Goal: Task Accomplishment & Management: Manage account settings

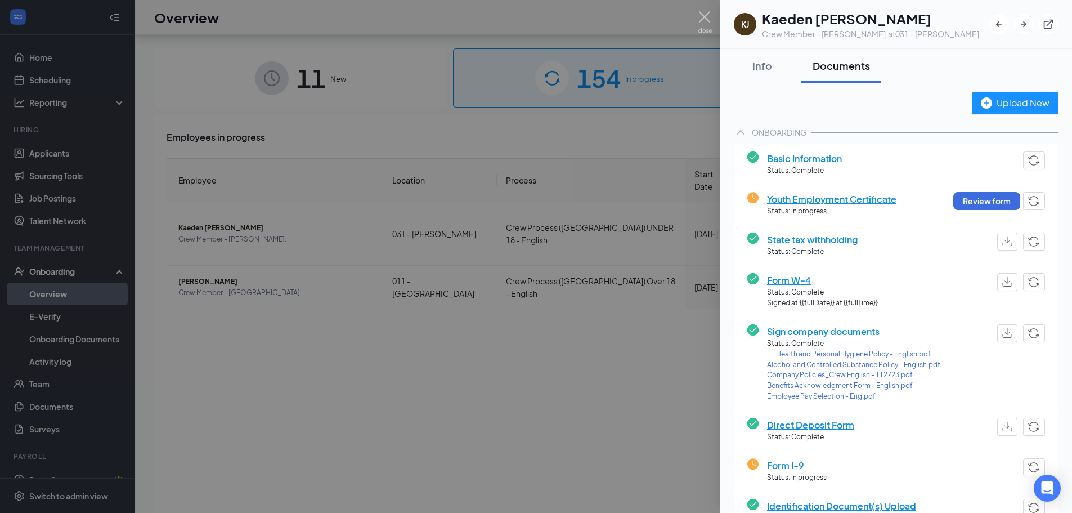
scroll to position [51, 0]
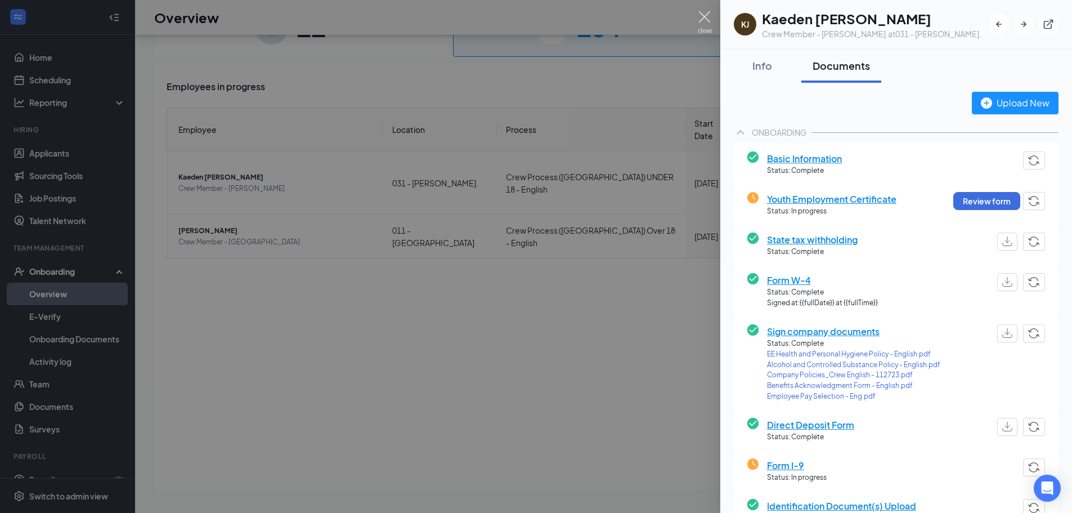
click at [704, 19] on img at bounding box center [705, 22] width 14 height 22
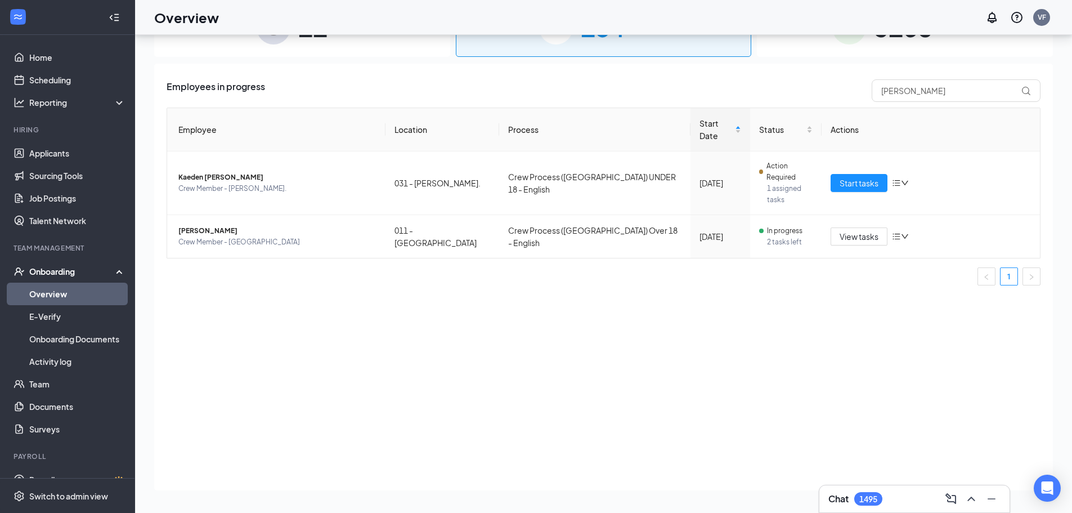
click at [799, 47] on div "3168 Completed" at bounding box center [905, 27] width 296 height 59
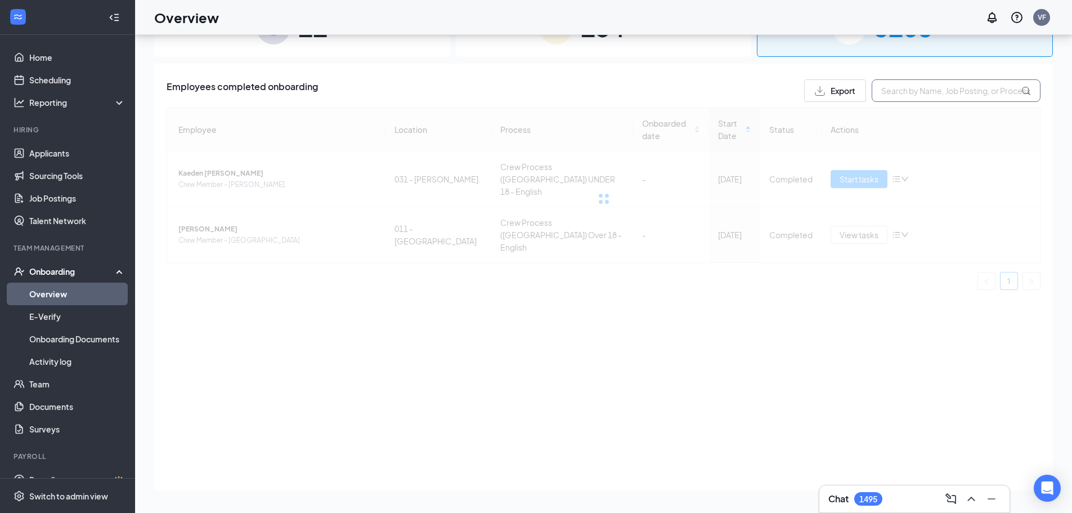
click at [892, 95] on input "text" at bounding box center [956, 90] width 169 height 23
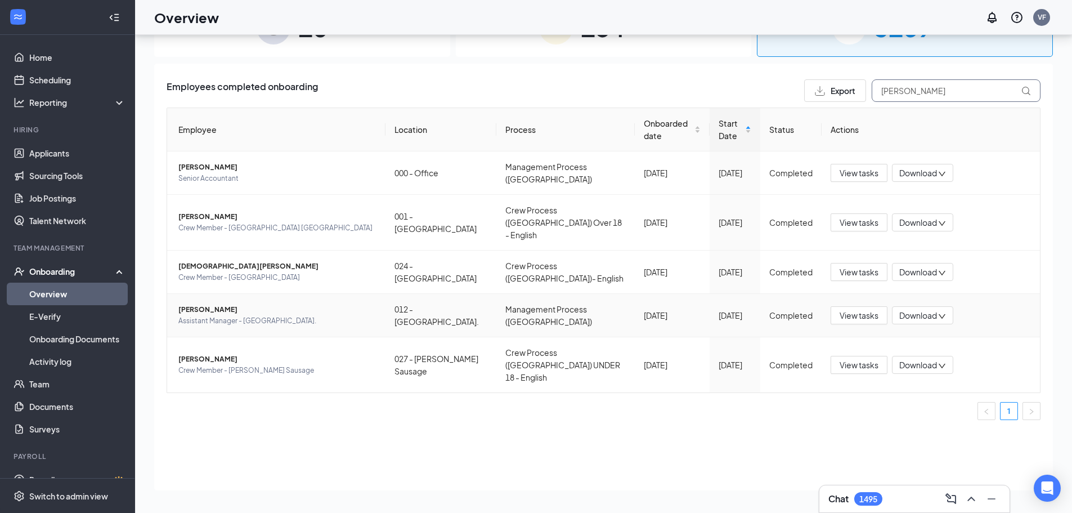
type input "[PERSON_NAME]"
click at [205, 304] on span "[PERSON_NAME]" at bounding box center [277, 309] width 198 height 11
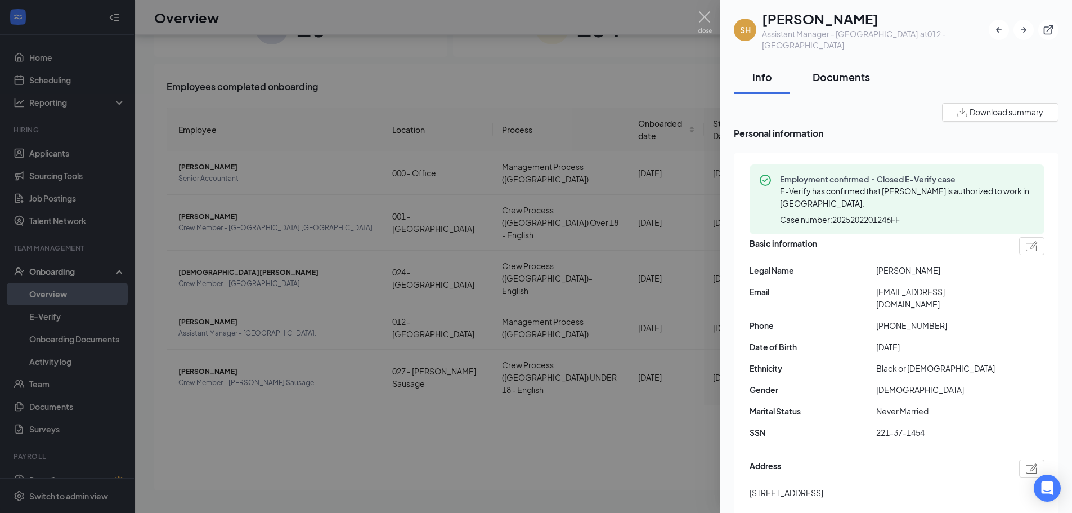
click at [830, 70] on div "Documents" at bounding box center [841, 77] width 57 height 14
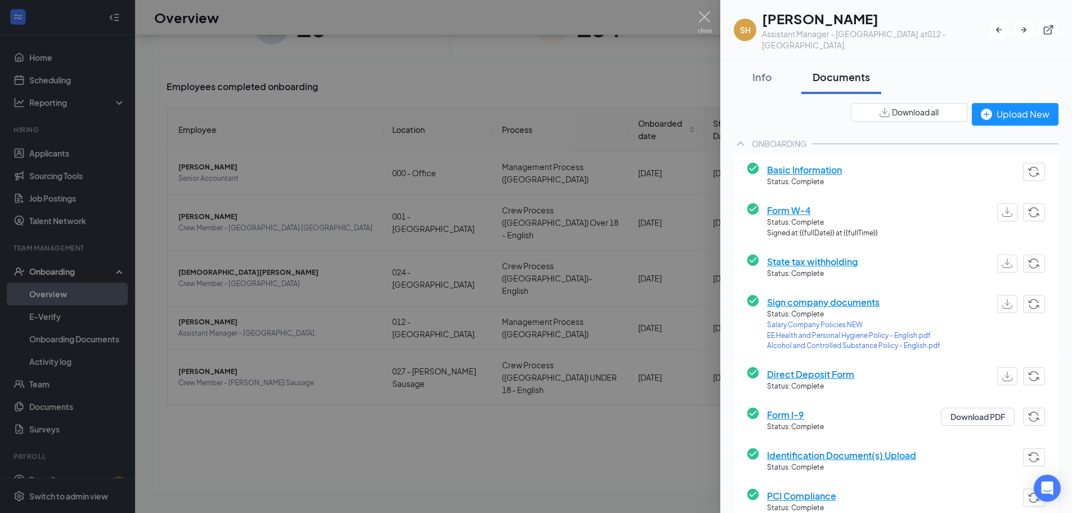
click at [233, 424] on div at bounding box center [536, 256] width 1072 height 513
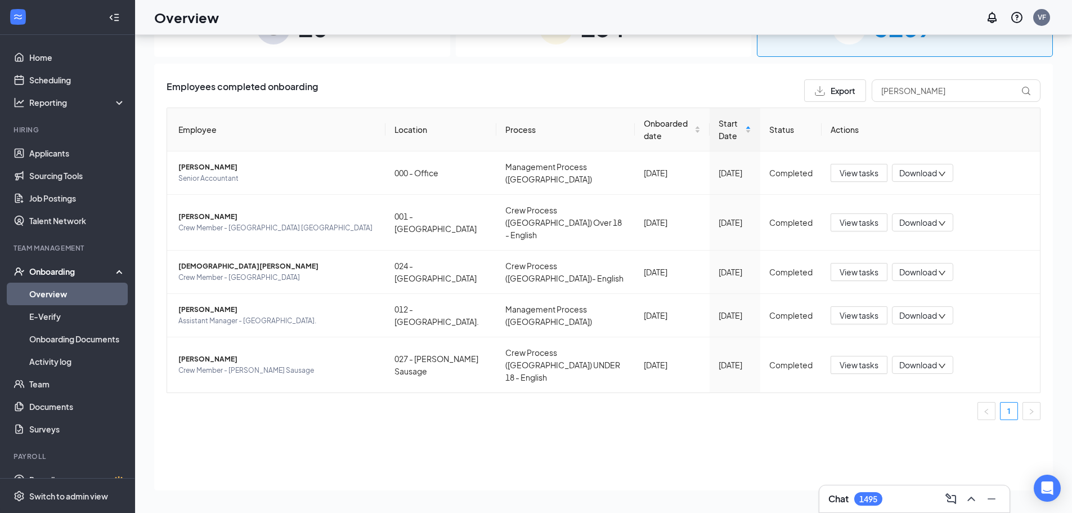
click at [509, 43] on div "154 In progress" at bounding box center [604, 27] width 296 height 59
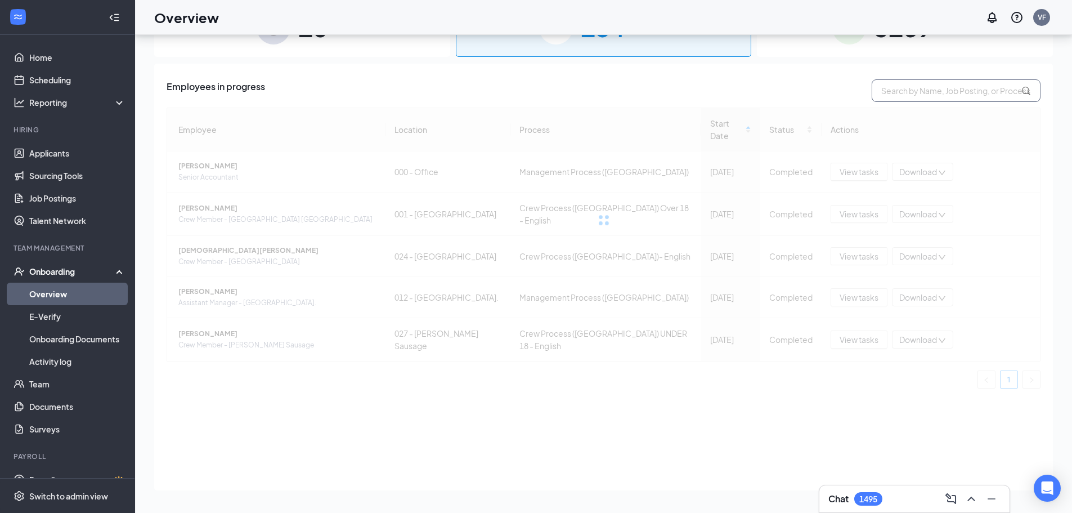
click at [898, 91] on input "text" at bounding box center [956, 90] width 169 height 23
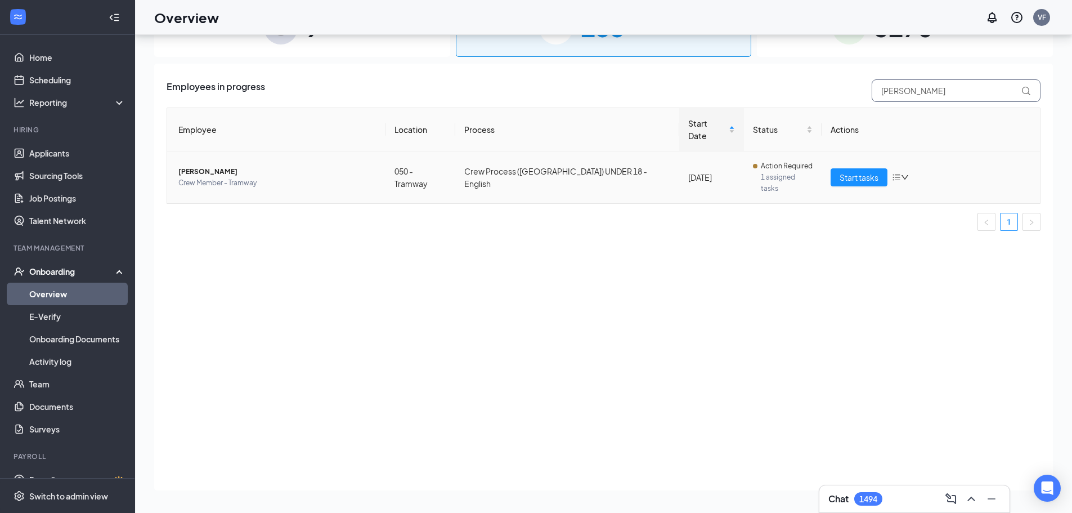
type input "[PERSON_NAME]"
click at [193, 177] on span "Crew Member - Tramway" at bounding box center [277, 182] width 198 height 11
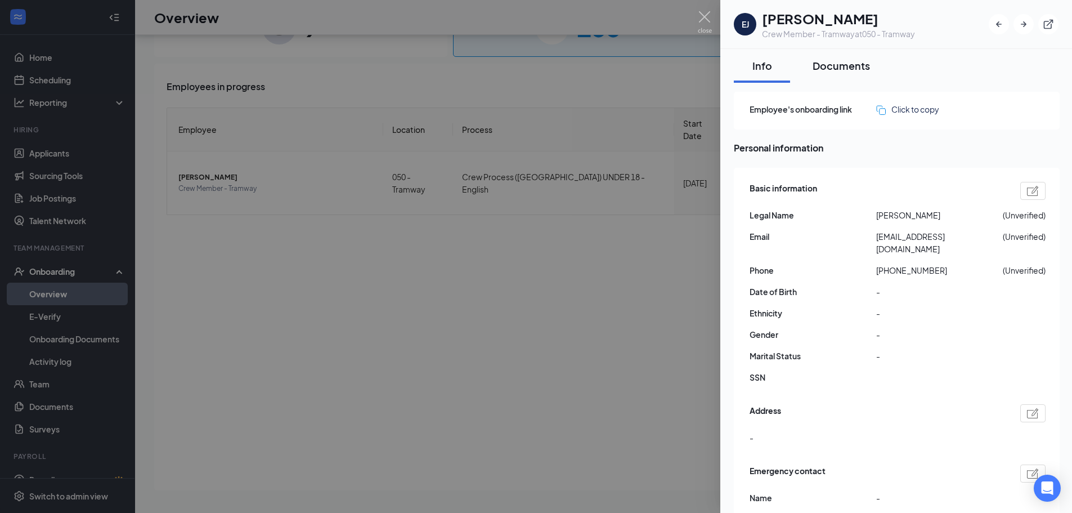
click at [844, 61] on div "Documents" at bounding box center [841, 66] width 57 height 14
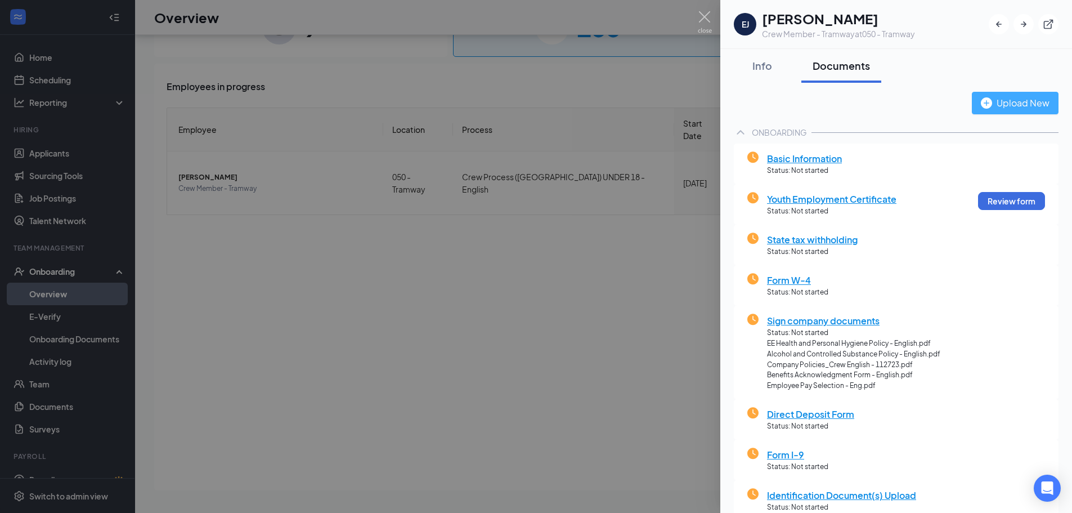
click at [987, 101] on div "Upload New" at bounding box center [1015, 103] width 69 height 14
click at [706, 17] on img at bounding box center [705, 22] width 14 height 22
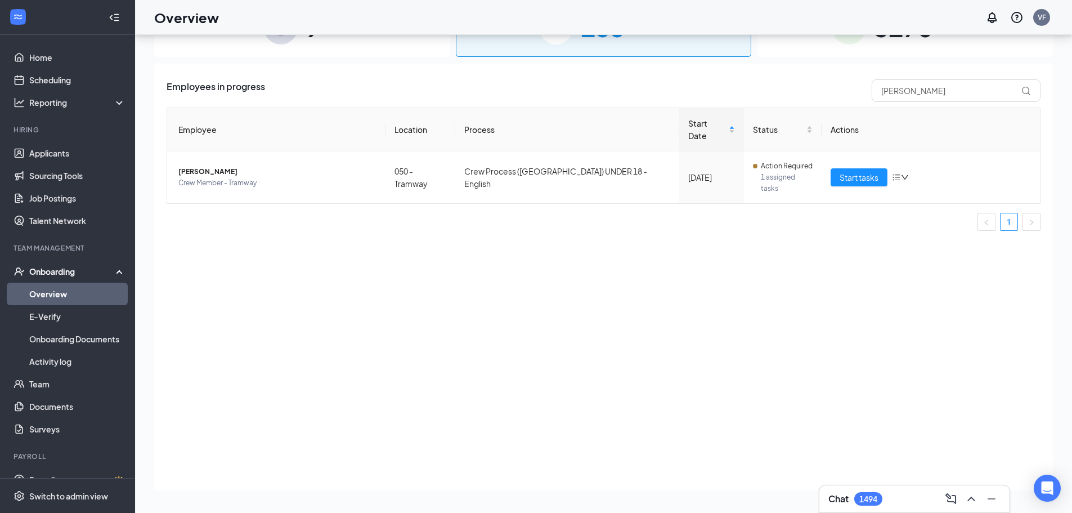
click at [800, 45] on div "3170 Completed" at bounding box center [905, 27] width 296 height 59
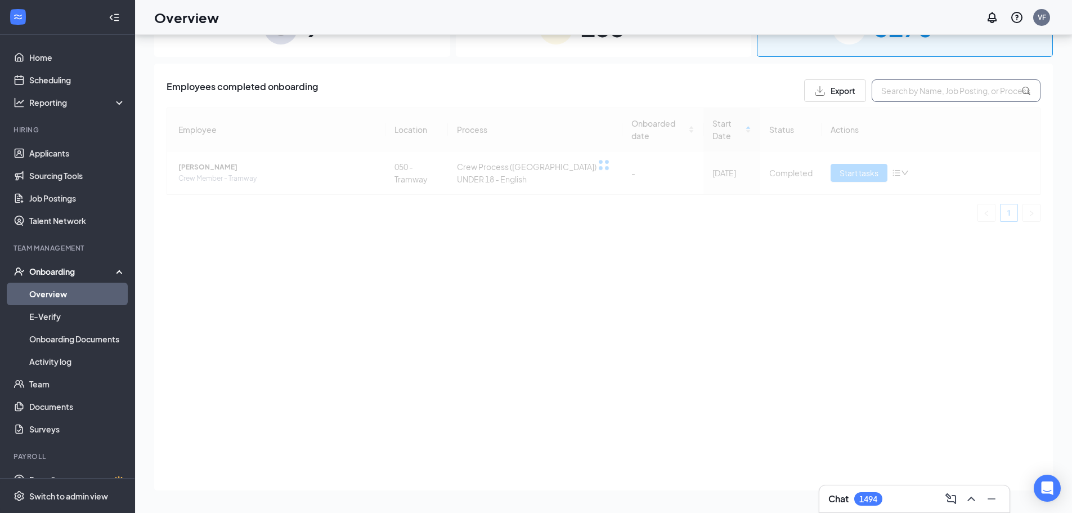
click at [898, 91] on input "text" at bounding box center [956, 90] width 169 height 23
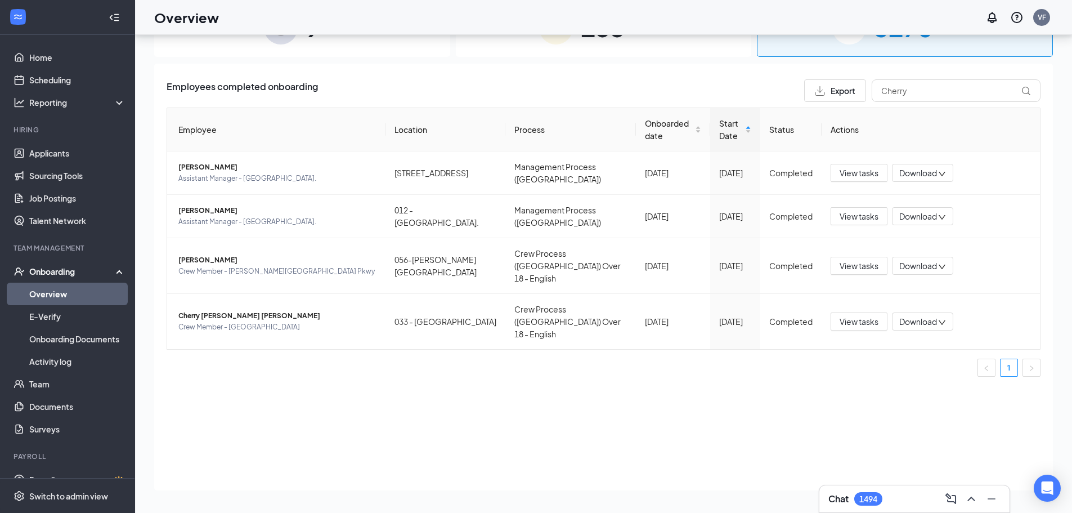
click at [606, 413] on div "Employees completed onboarding Export Cherry Employee Location Process Onboarde…" at bounding box center [603, 277] width 899 height 427
click at [895, 94] on input "Cherry" at bounding box center [956, 90] width 169 height 23
type input "tyshawn"
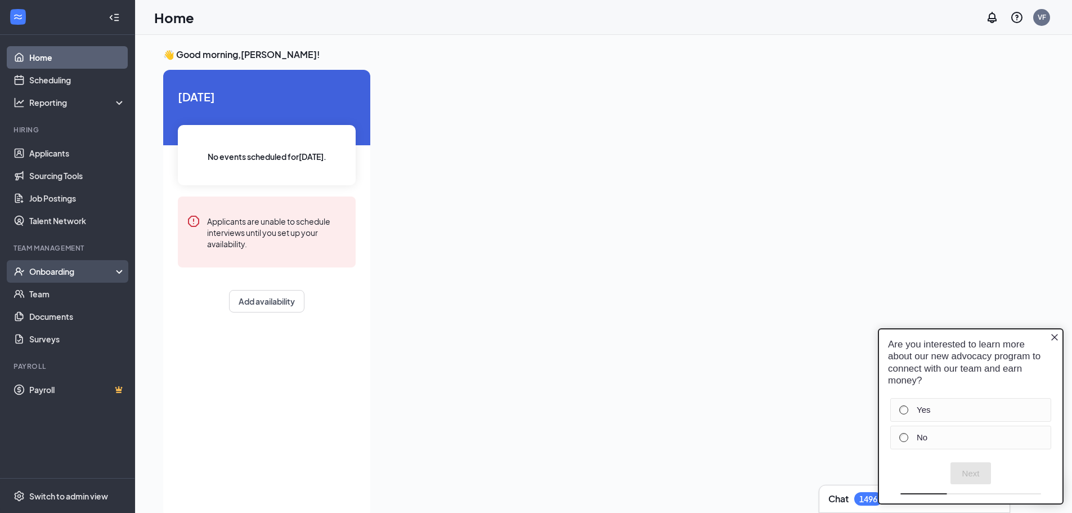
click at [59, 274] on div "Onboarding" at bounding box center [72, 271] width 87 height 11
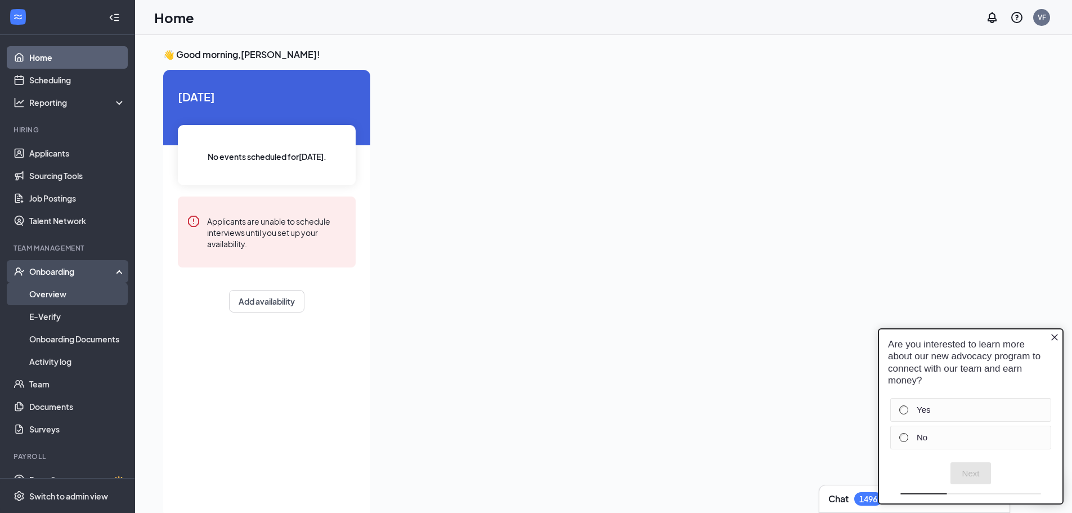
click at [56, 291] on link "Overview" at bounding box center [77, 294] width 96 height 23
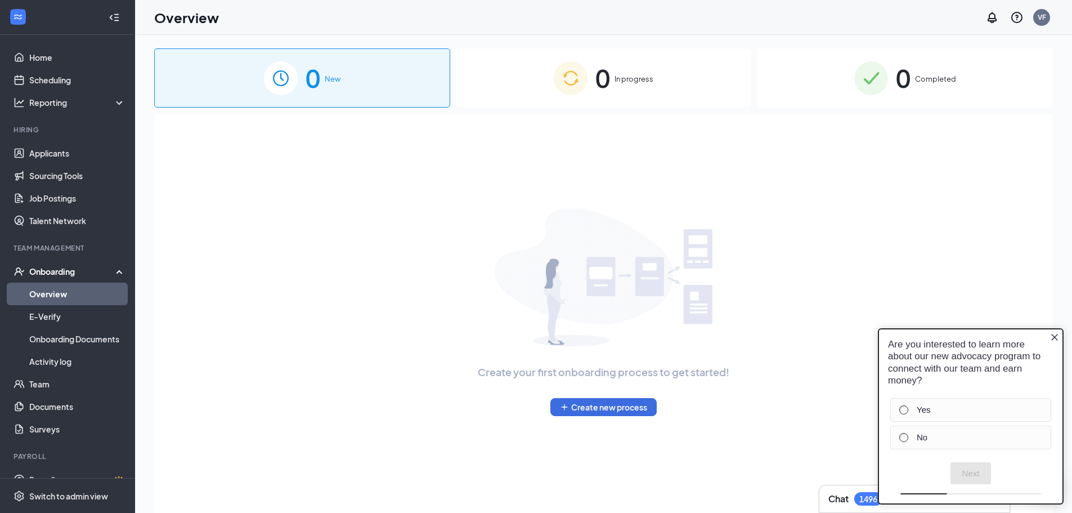
click at [833, 80] on div "0 Completed" at bounding box center [905, 77] width 296 height 59
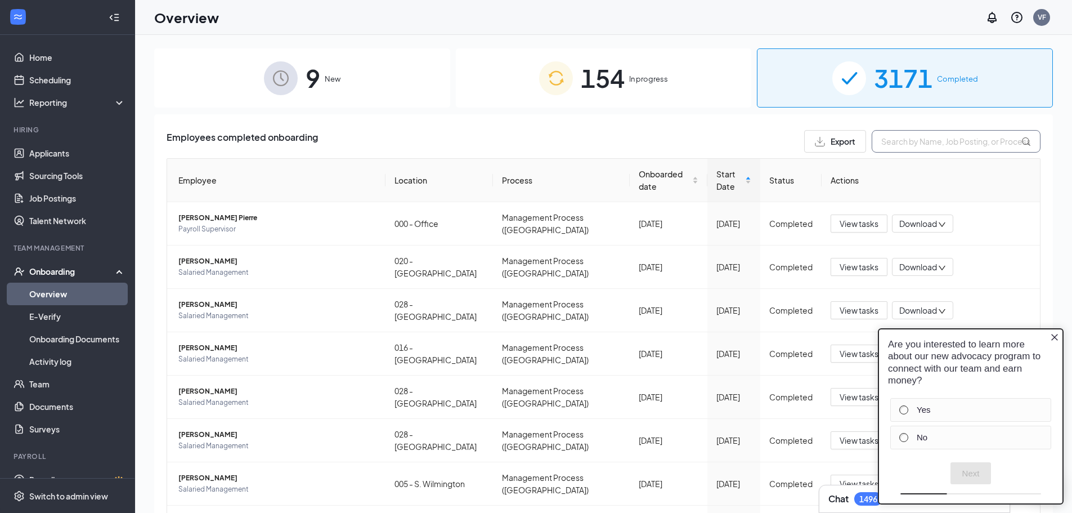
click at [896, 141] on input "text" at bounding box center [956, 141] width 169 height 23
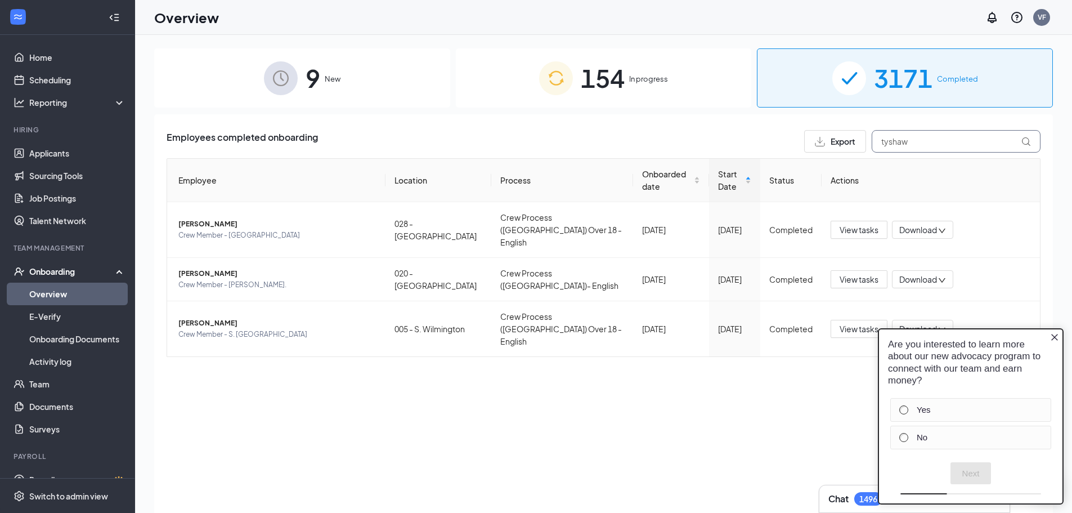
type input "tyshaw"
